Goal: Task Accomplishment & Management: Manage account settings

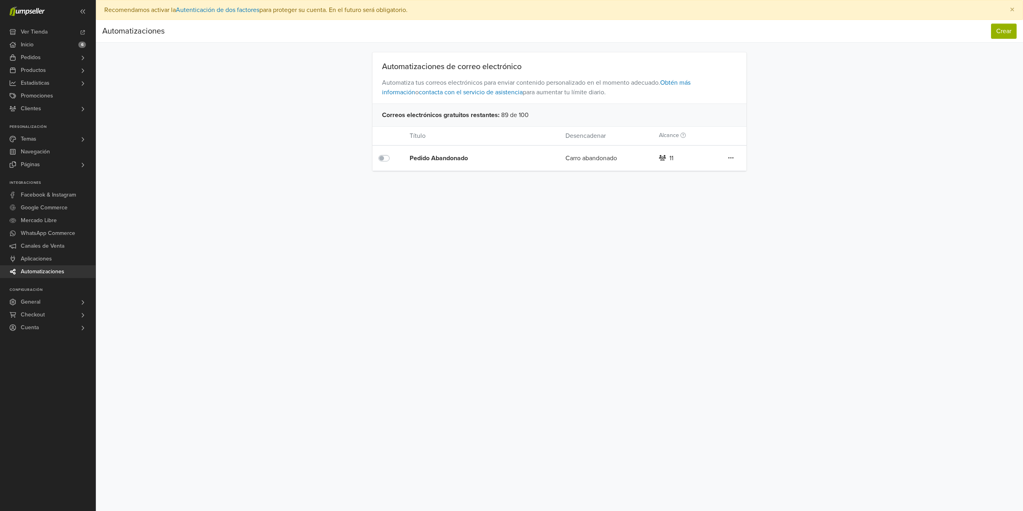
click at [730, 156] on icon at bounding box center [731, 158] width 6 height 6
click at [704, 172] on link "Editar" at bounding box center [702, 174] width 63 height 13
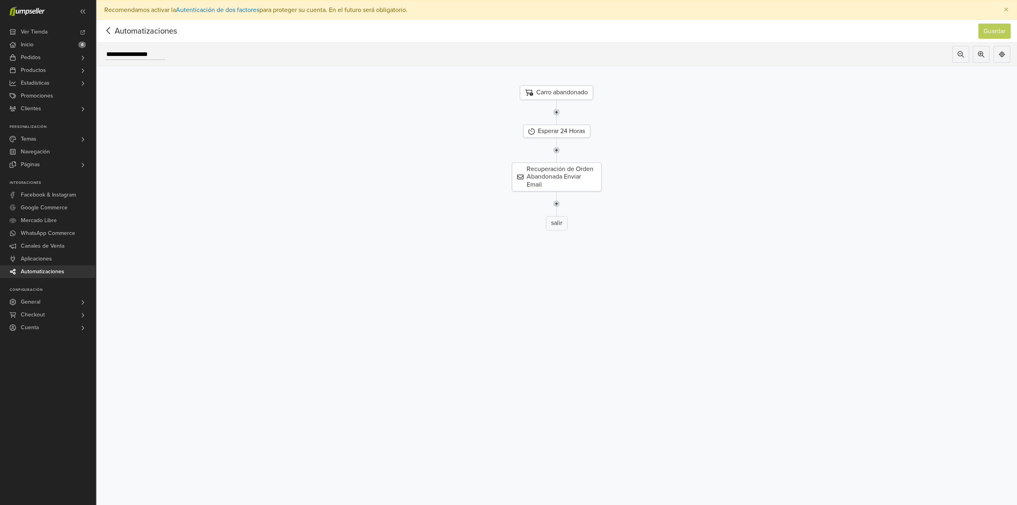
click at [112, 31] on icon at bounding box center [108, 31] width 12 height 10
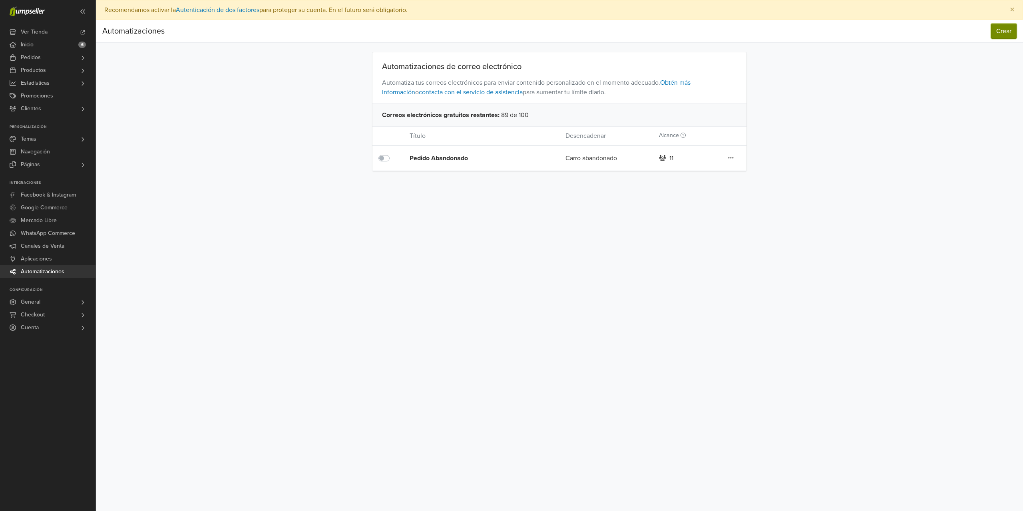
click at [999, 31] on button "Crear" at bounding box center [1004, 31] width 26 height 15
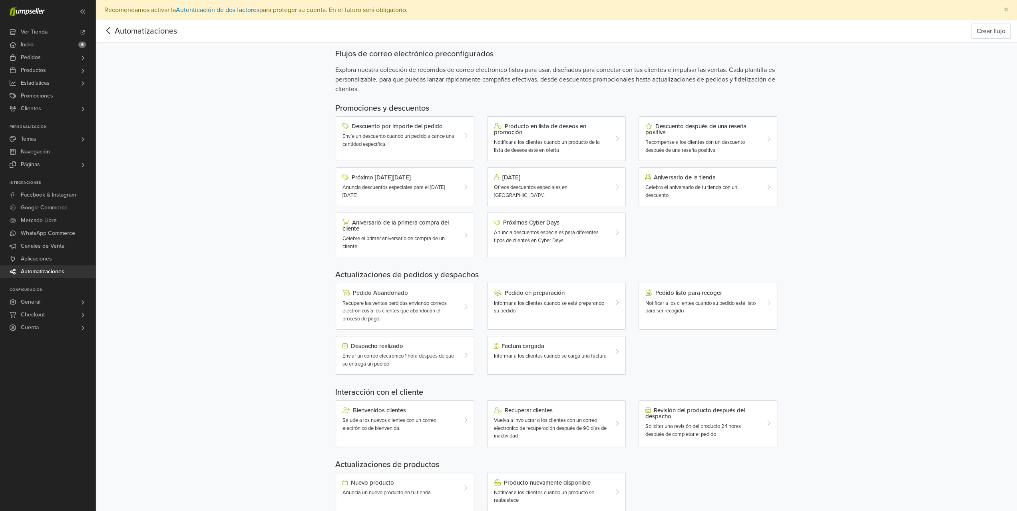
scroll to position [17, 0]
